Goal: Information Seeking & Learning: Learn about a topic

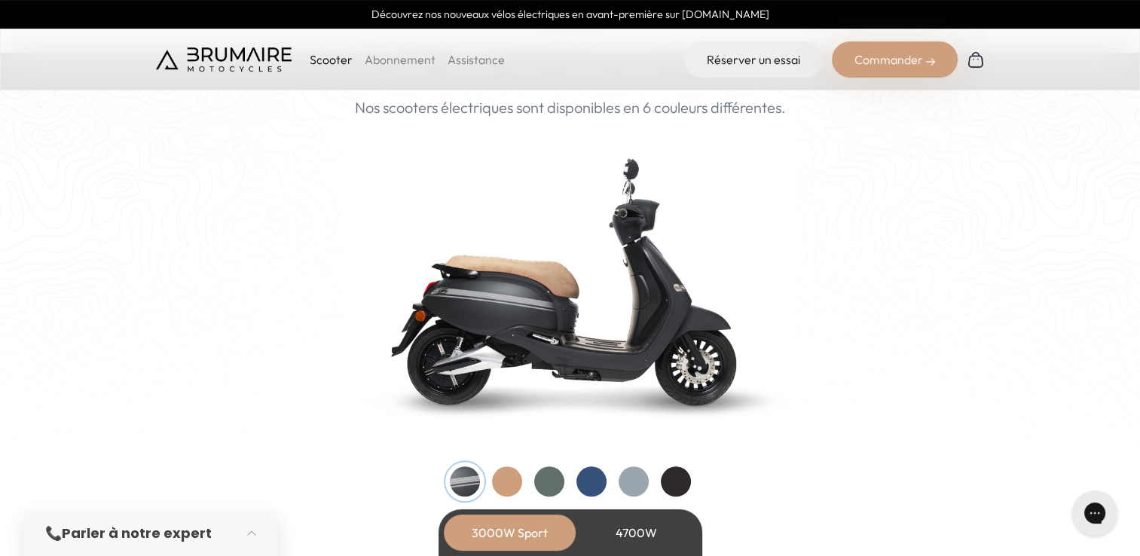
scroll to position [1507, 0]
click at [499, 486] on div at bounding box center [507, 481] width 30 height 30
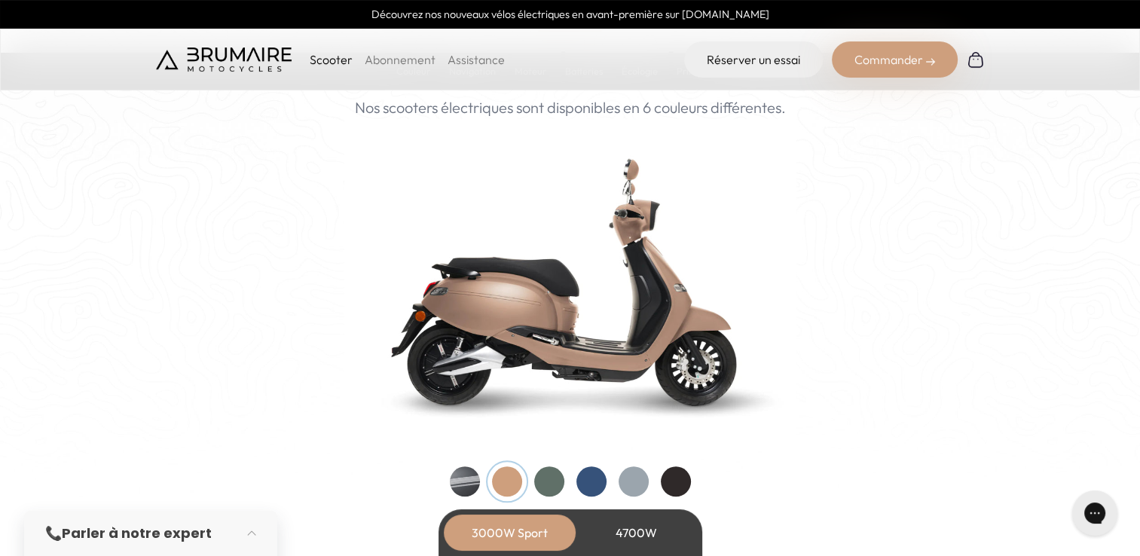
click at [543, 478] on div at bounding box center [549, 481] width 30 height 30
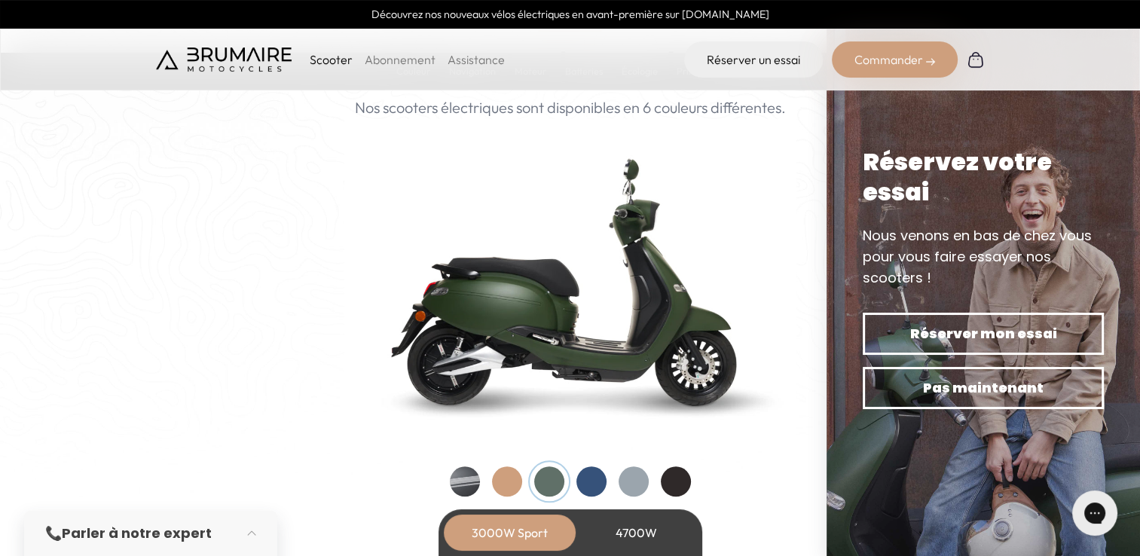
click at [586, 478] on div at bounding box center [591, 481] width 30 height 30
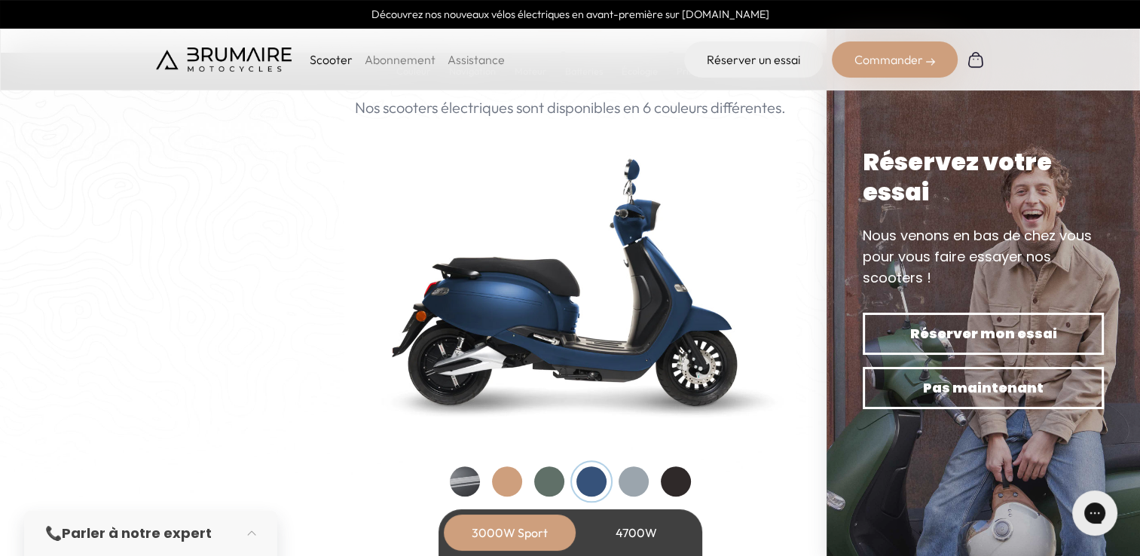
click at [630, 481] on div at bounding box center [633, 481] width 30 height 30
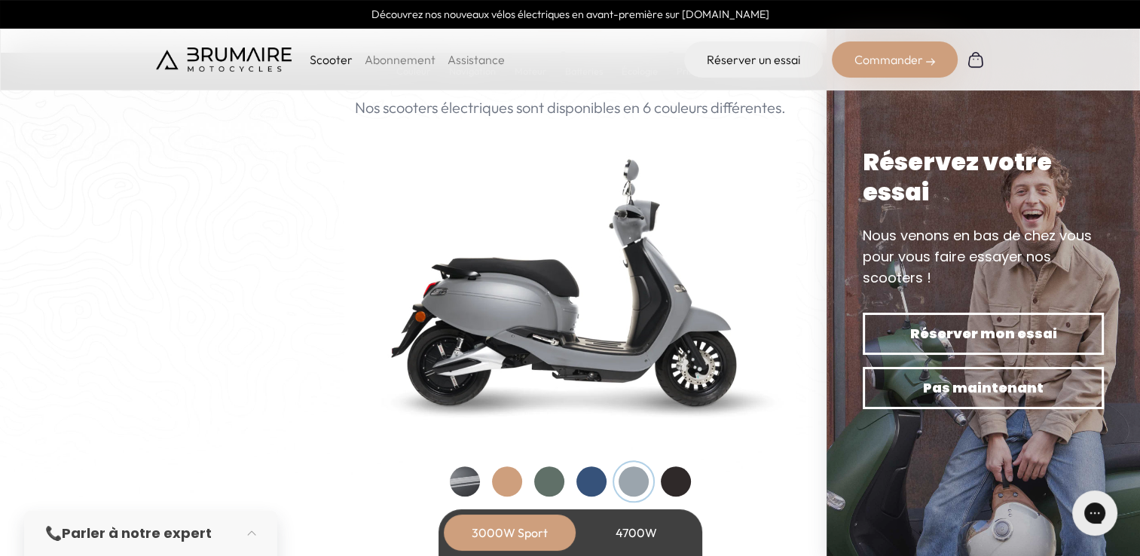
click at [678, 483] on div at bounding box center [676, 481] width 30 height 30
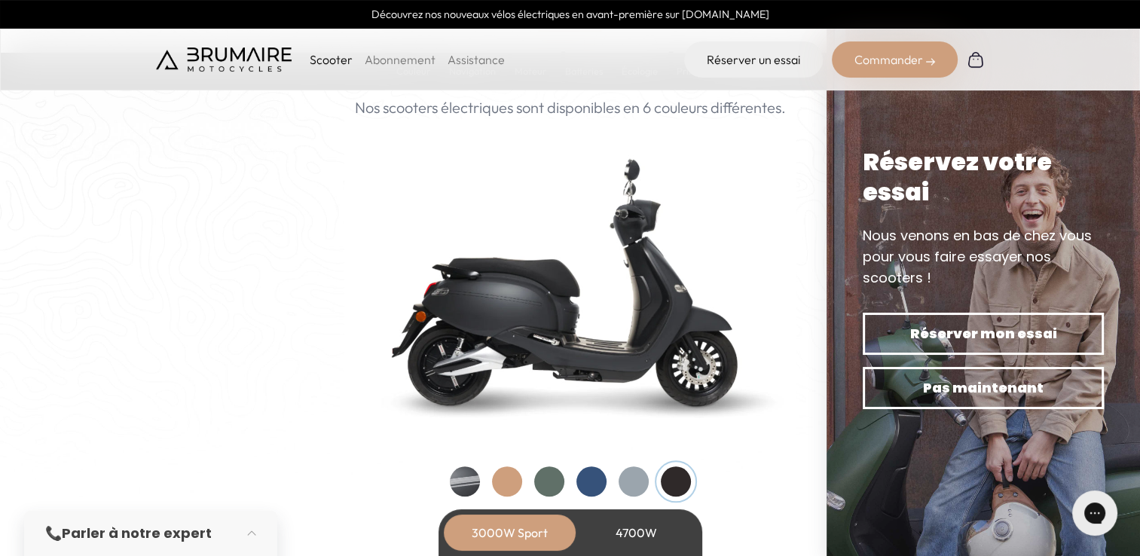
click at [622, 532] on div "4700W" at bounding box center [636, 532] width 121 height 36
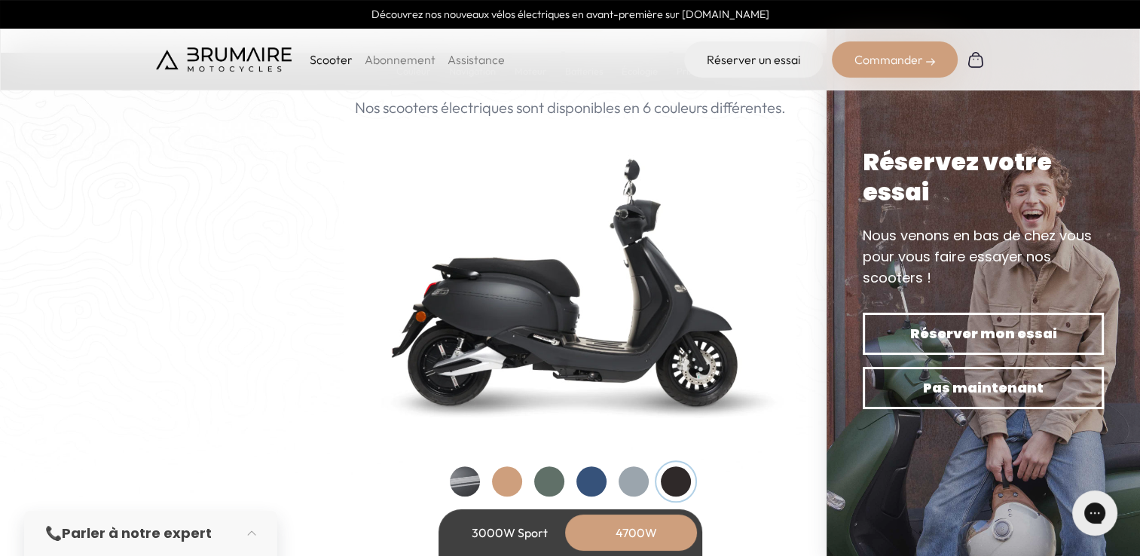
click at [498, 475] on div at bounding box center [507, 481] width 30 height 30
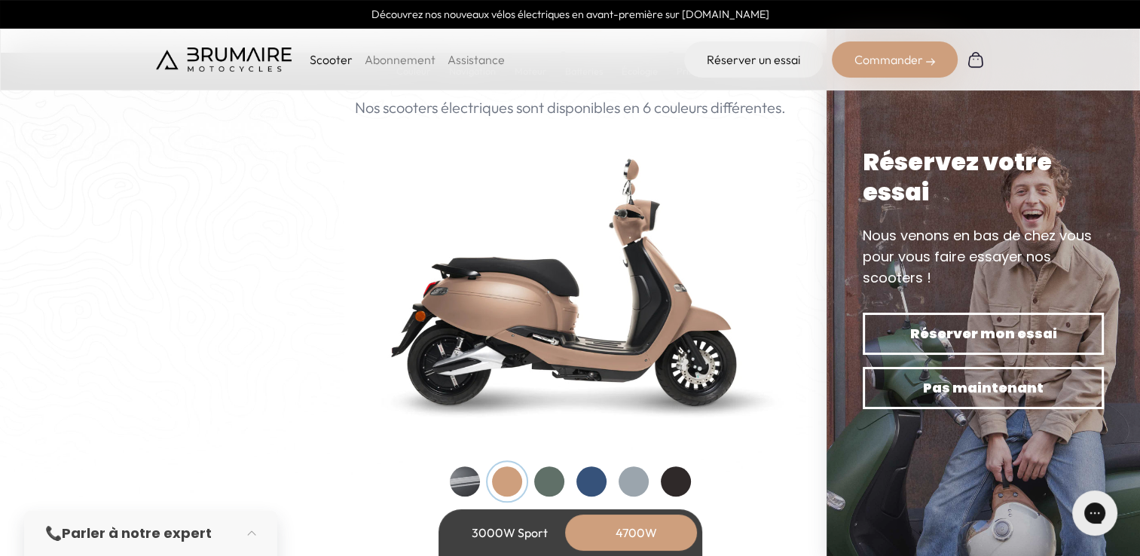
click at [452, 477] on div at bounding box center [465, 481] width 30 height 30
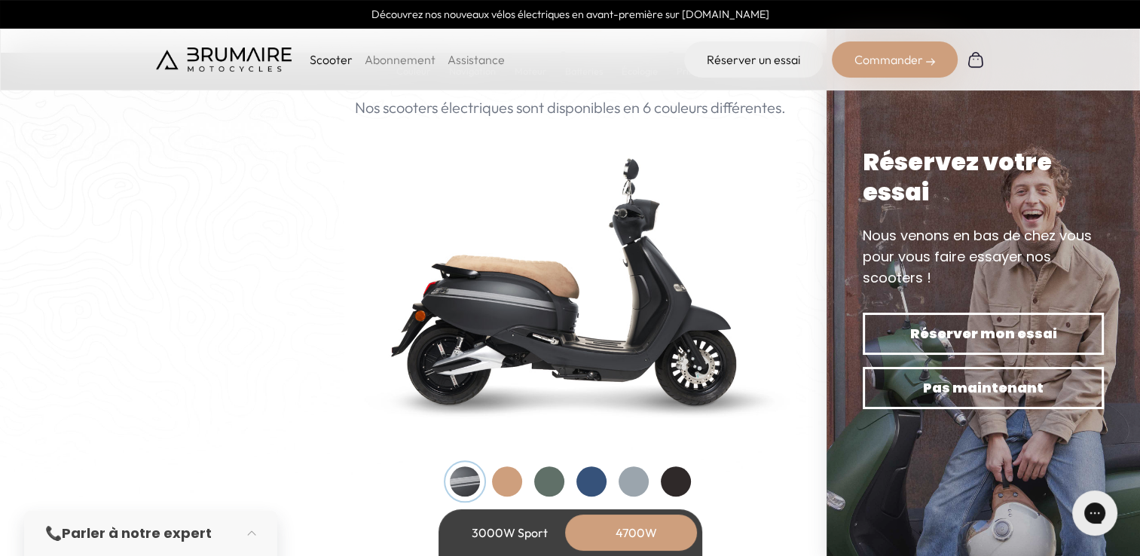
click at [548, 478] on div at bounding box center [549, 481] width 30 height 30
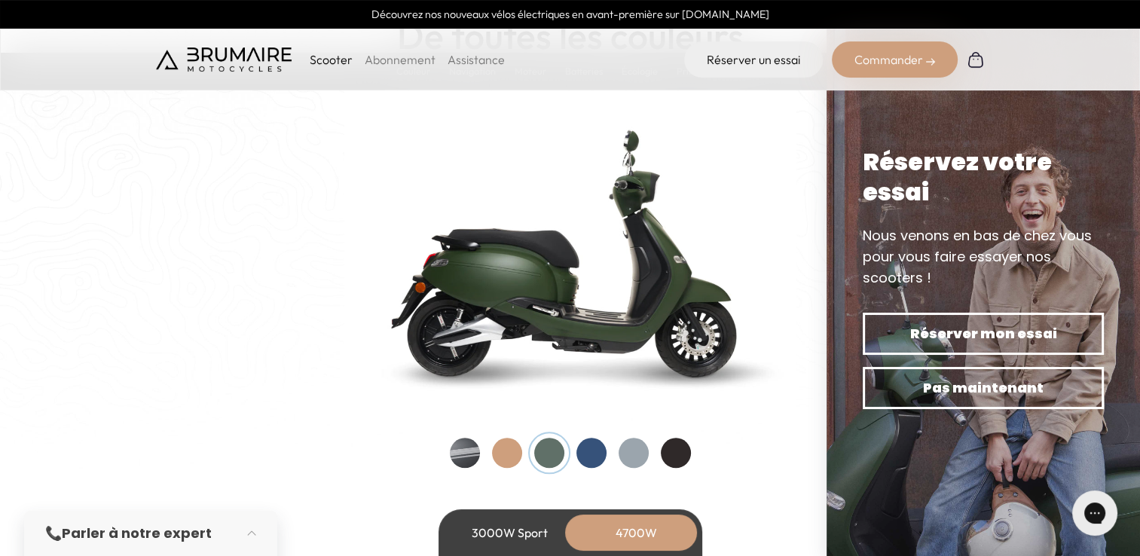
scroll to position [1537, 0]
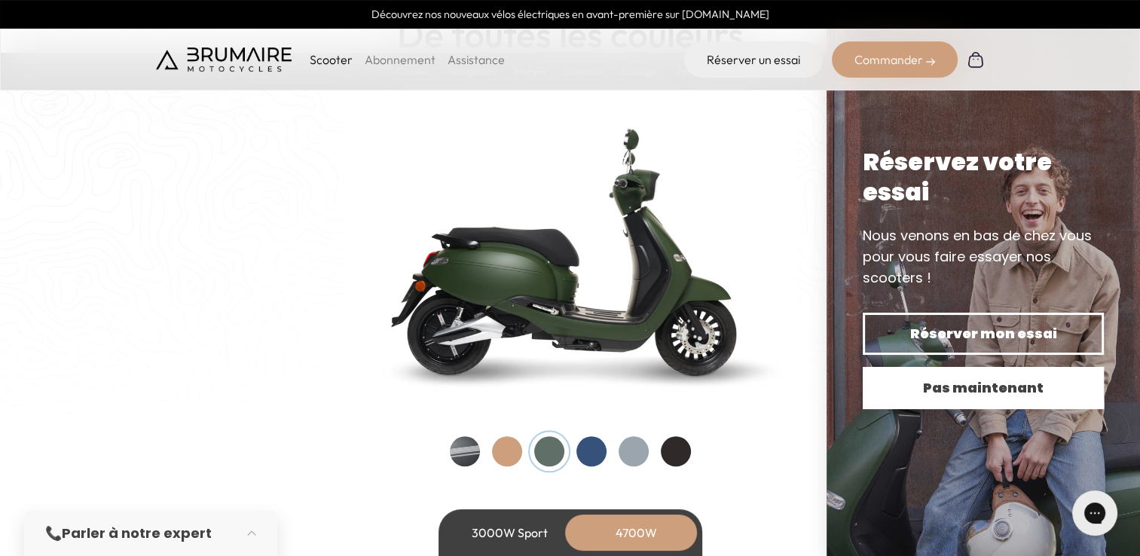
click at [997, 369] on button "Pas maintenant" at bounding box center [983, 388] width 241 height 42
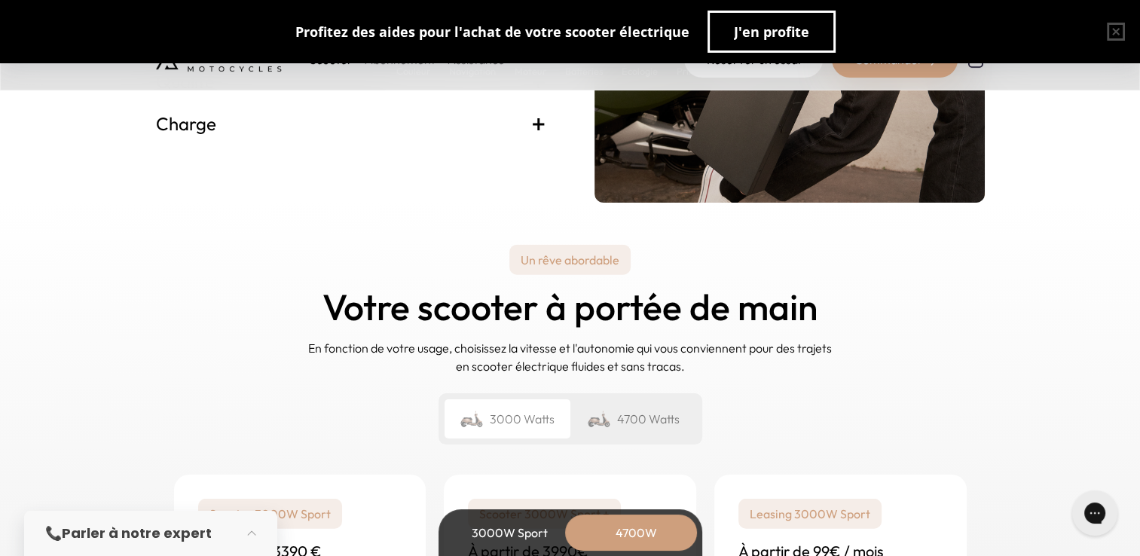
scroll to position [3525, 0]
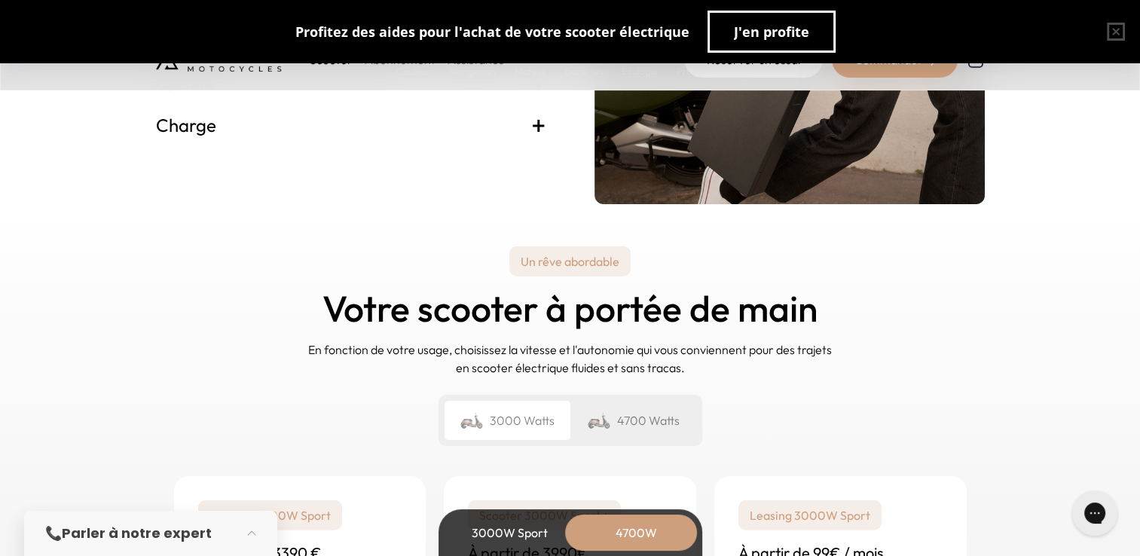
click at [498, 427] on div "3000 Watts" at bounding box center [507, 420] width 126 height 39
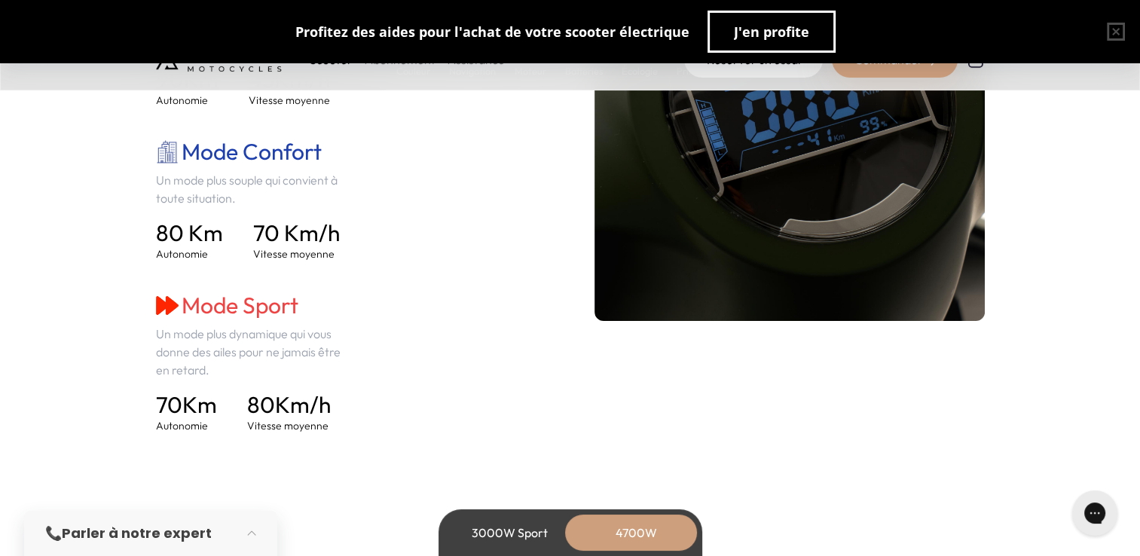
scroll to position [2290, 0]
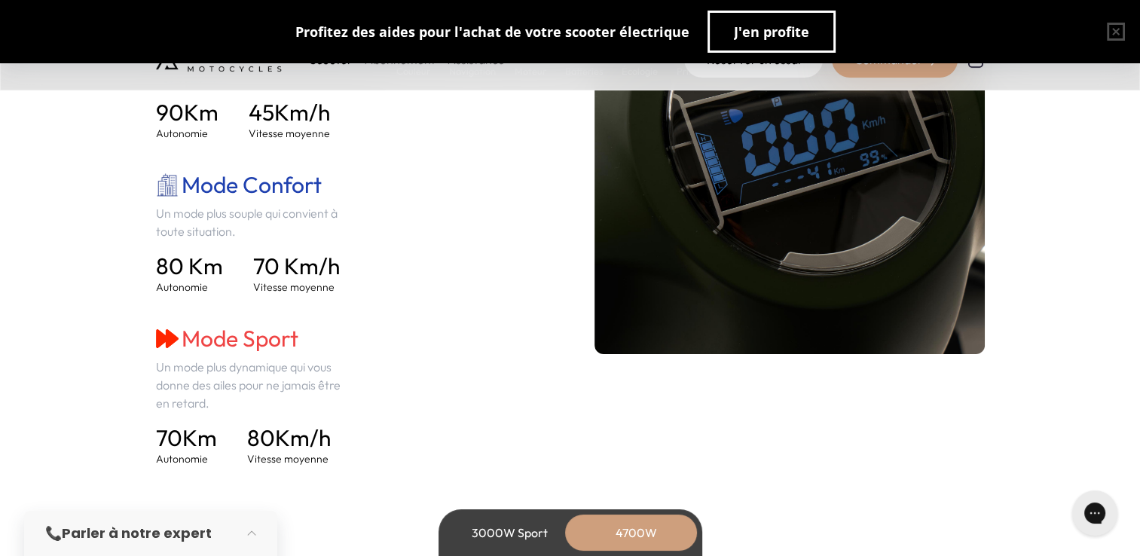
click at [497, 538] on div "3000W Sport" at bounding box center [510, 532] width 121 height 36
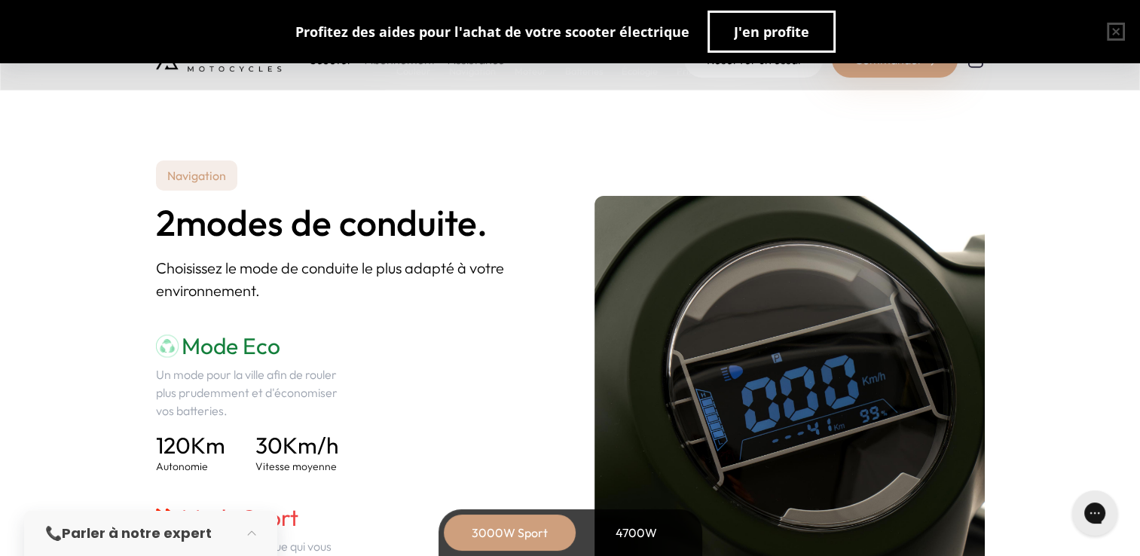
scroll to position [1928, 0]
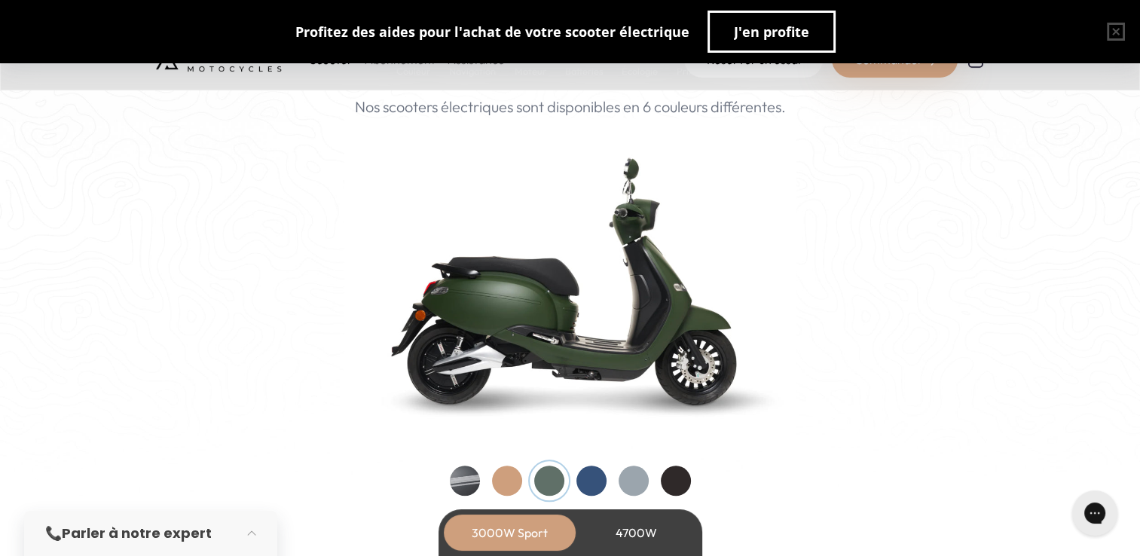
scroll to position [1507, 0]
